Goal: Communication & Community: Answer question/provide support

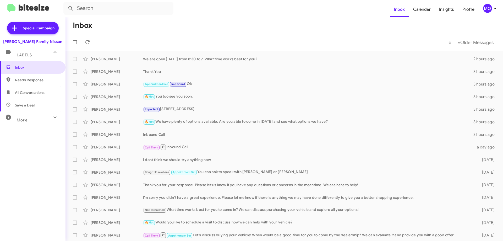
click at [28, 79] on span "Needs Response" at bounding box center [37, 79] width 45 height 5
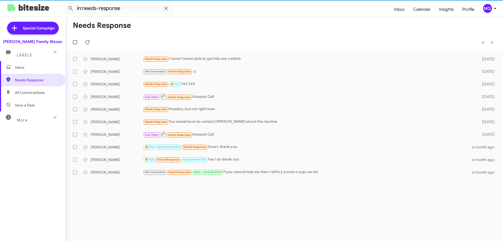
click at [32, 95] on span "All Conversations" at bounding box center [33, 92] width 66 height 13
type input "in:all-conversations"
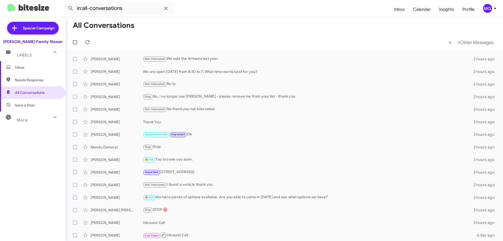
click at [24, 66] on span "Inbox" at bounding box center [37, 67] width 45 height 5
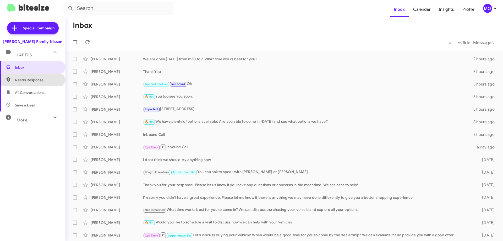
click at [39, 80] on span "Needs Response" at bounding box center [37, 79] width 45 height 5
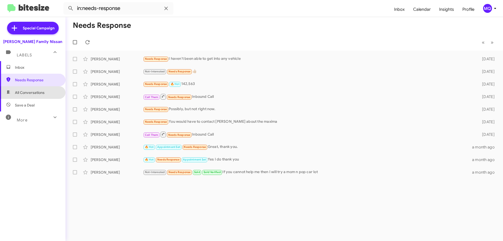
click at [33, 96] on span "All Conversations" at bounding box center [33, 92] width 66 height 13
type input "in:all-conversations"
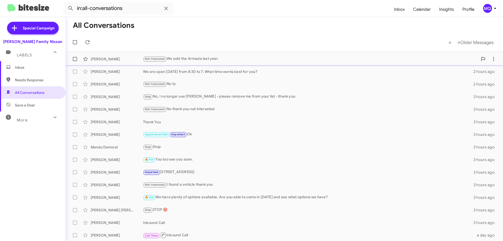
click at [186, 59] on div "Not-Interested We sold the Armada last year." at bounding box center [310, 59] width 335 height 6
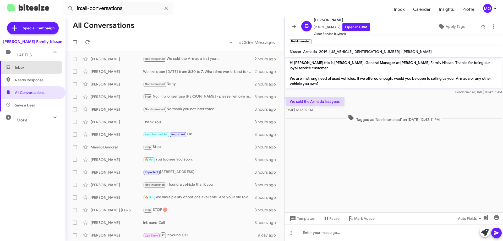
click at [21, 68] on span "Inbox" at bounding box center [37, 67] width 45 height 5
